Goal: Information Seeking & Learning: Check status

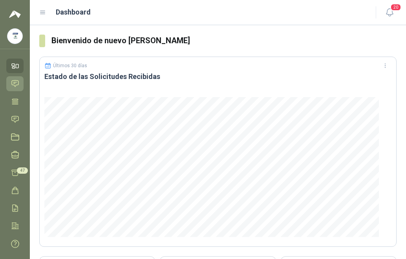
click at [15, 81] on icon at bounding box center [15, 83] width 8 height 8
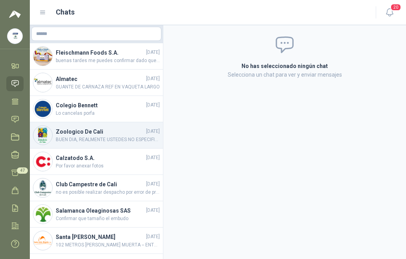
scroll to position [39, 0]
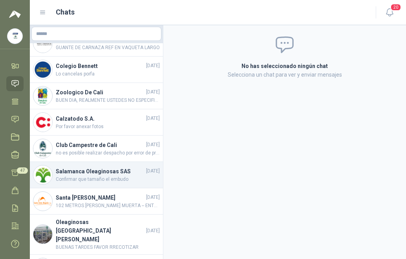
click at [120, 176] on span "Confirmar que tamaño el embudo" at bounding box center [108, 178] width 104 height 7
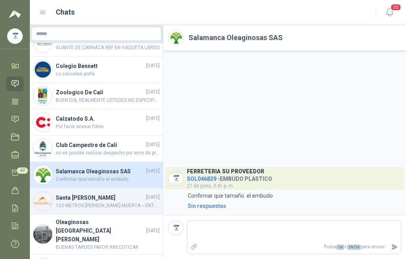
click at [100, 200] on h4 "Santa [PERSON_NAME]" at bounding box center [100, 197] width 89 height 9
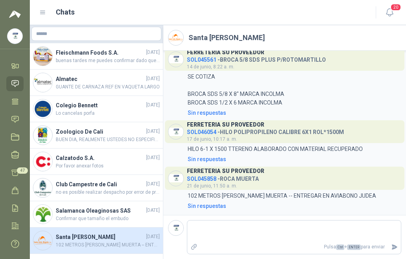
click at [42, 9] on icon at bounding box center [42, 12] width 7 height 7
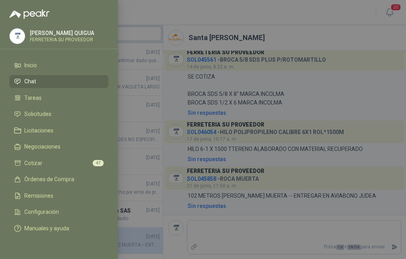
click at [37, 80] on li "Chat" at bounding box center [59, 81] width 90 height 7
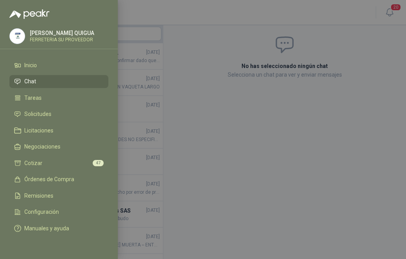
click at [199, 79] on div at bounding box center [203, 129] width 406 height 259
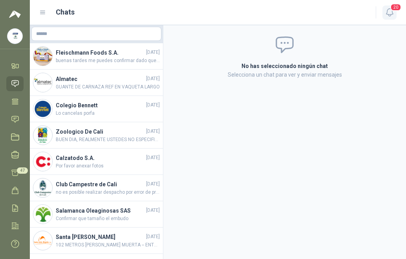
click at [385, 12] on icon "button" at bounding box center [390, 12] width 10 height 10
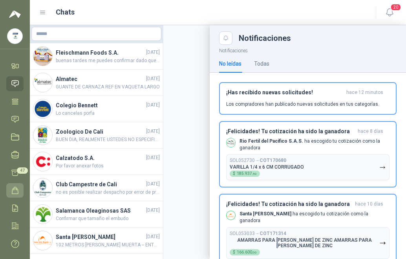
click at [13, 186] on icon at bounding box center [15, 190] width 8 height 8
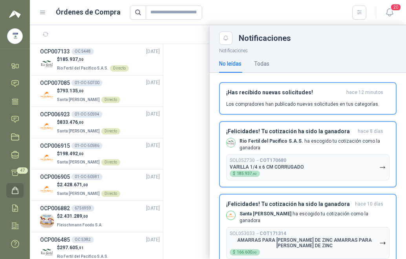
click at [72, 60] on div at bounding box center [218, 142] width 376 height 234
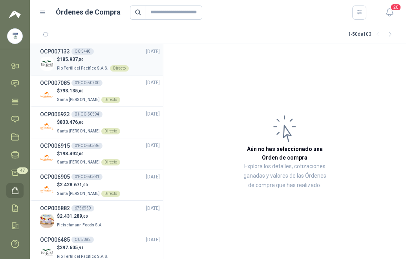
click at [73, 60] on span "185.937 ,50" at bounding box center [72, 59] width 24 height 5
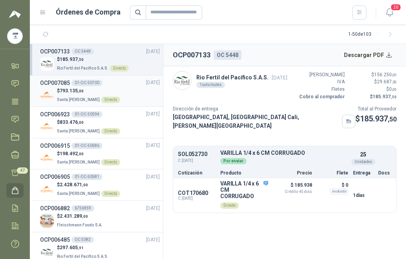
click at [73, 89] on span "793.135 ,00" at bounding box center [72, 90] width 24 height 5
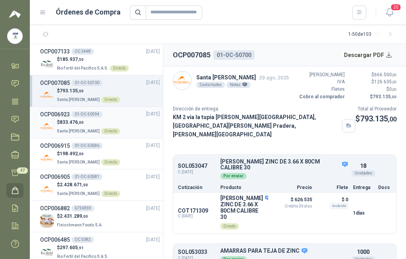
click at [86, 120] on p "$ 833.476 ,00" at bounding box center [88, 122] width 63 height 7
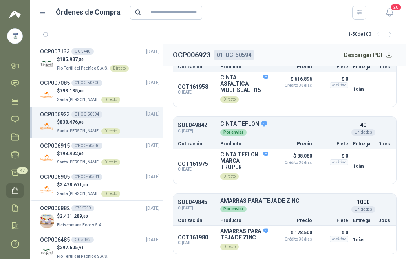
scroll to position [137, 0]
click at [86, 152] on p "$ 198.492 ,00" at bounding box center [88, 153] width 63 height 7
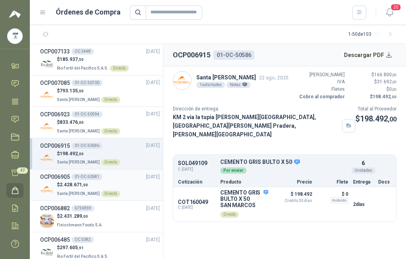
click at [115, 181] on div "$ 2.428.671 ,00 Santa [PERSON_NAME] Directo" at bounding box center [100, 189] width 120 height 16
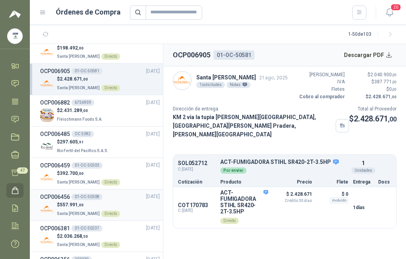
scroll to position [118, 0]
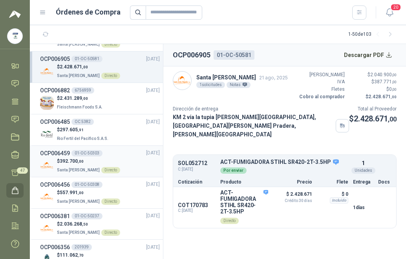
click at [122, 159] on div "$ 392.700 ,00 Santa [PERSON_NAME] Directo" at bounding box center [100, 165] width 120 height 16
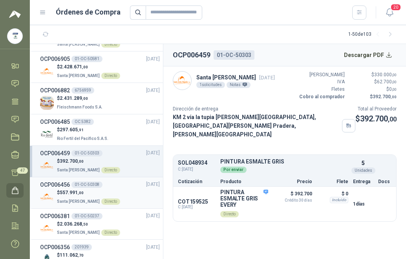
click at [128, 190] on div "$ 557.991 ,00 Santa [PERSON_NAME] Directo" at bounding box center [100, 197] width 120 height 16
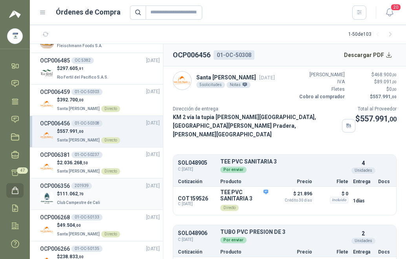
scroll to position [196, 0]
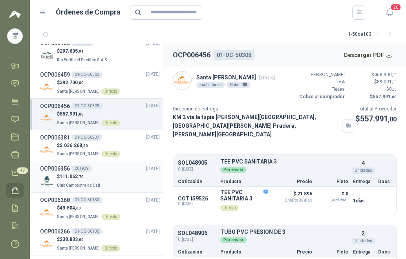
click at [115, 179] on div "$ 111.062 ,70 Club Campestre de Cali" at bounding box center [100, 181] width 120 height 16
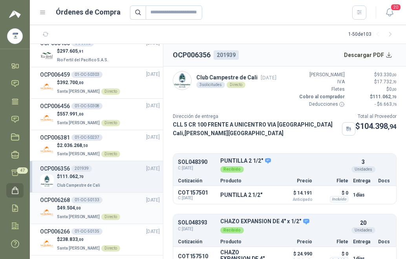
click at [111, 202] on div "OCP006268 01-OC-50133 [DATE]" at bounding box center [100, 199] width 120 height 9
